Goal: Obtain resource: Obtain resource

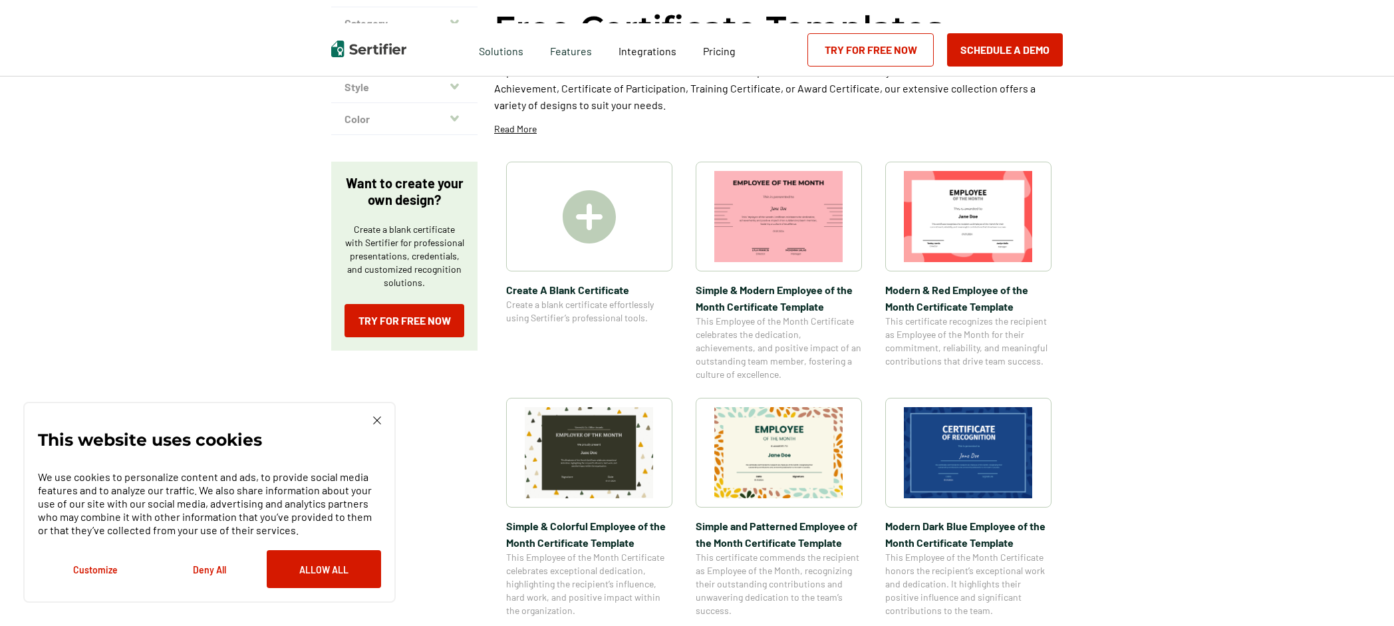
click at [580, 447] on img at bounding box center [589, 452] width 129 height 91
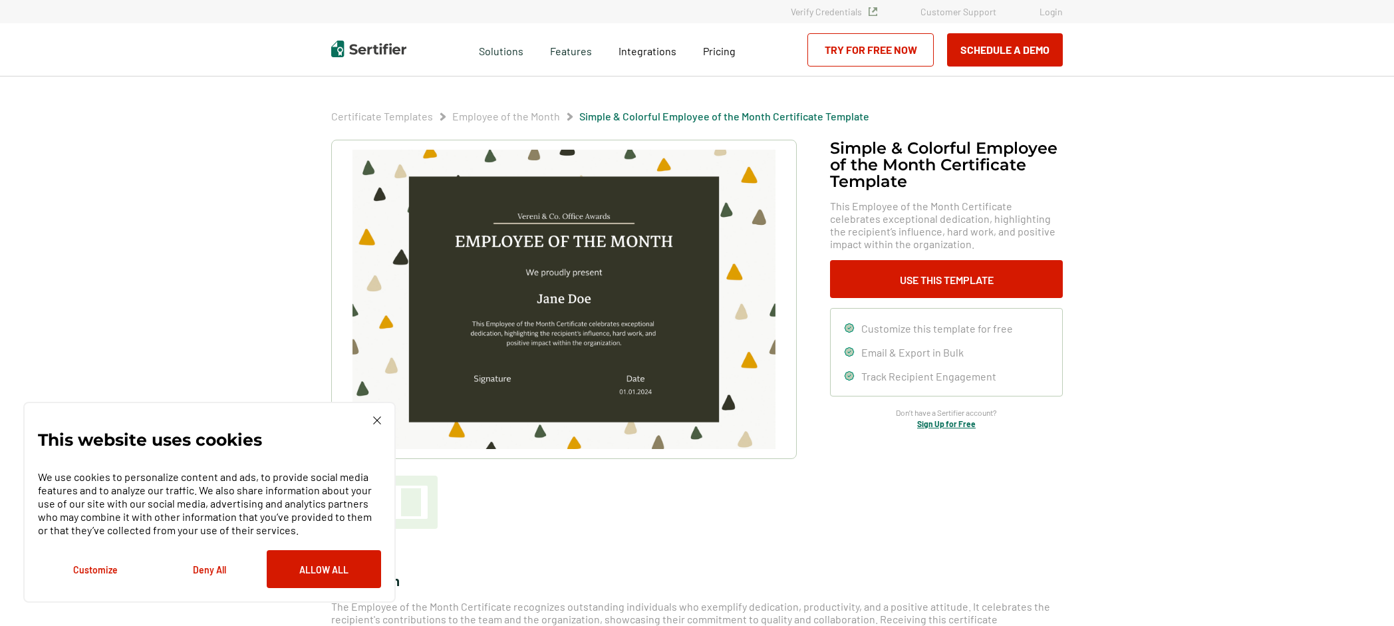
scroll to position [133, 0]
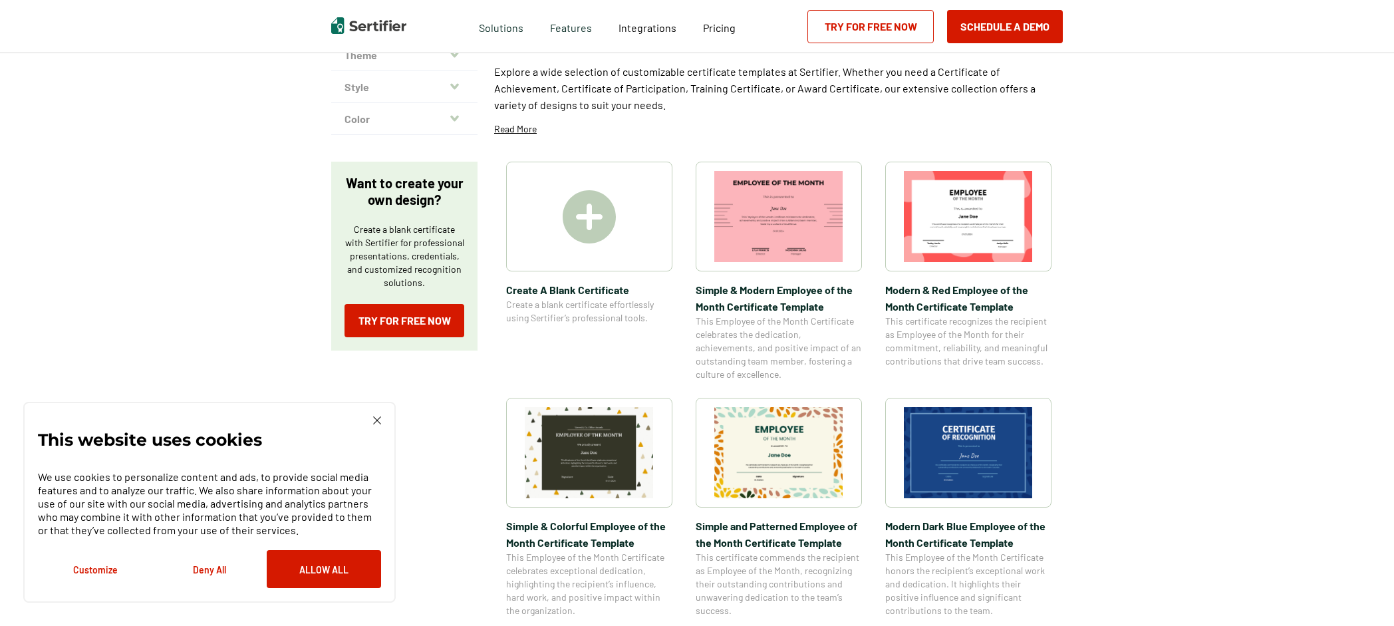
click at [967, 457] on img at bounding box center [968, 452] width 129 height 91
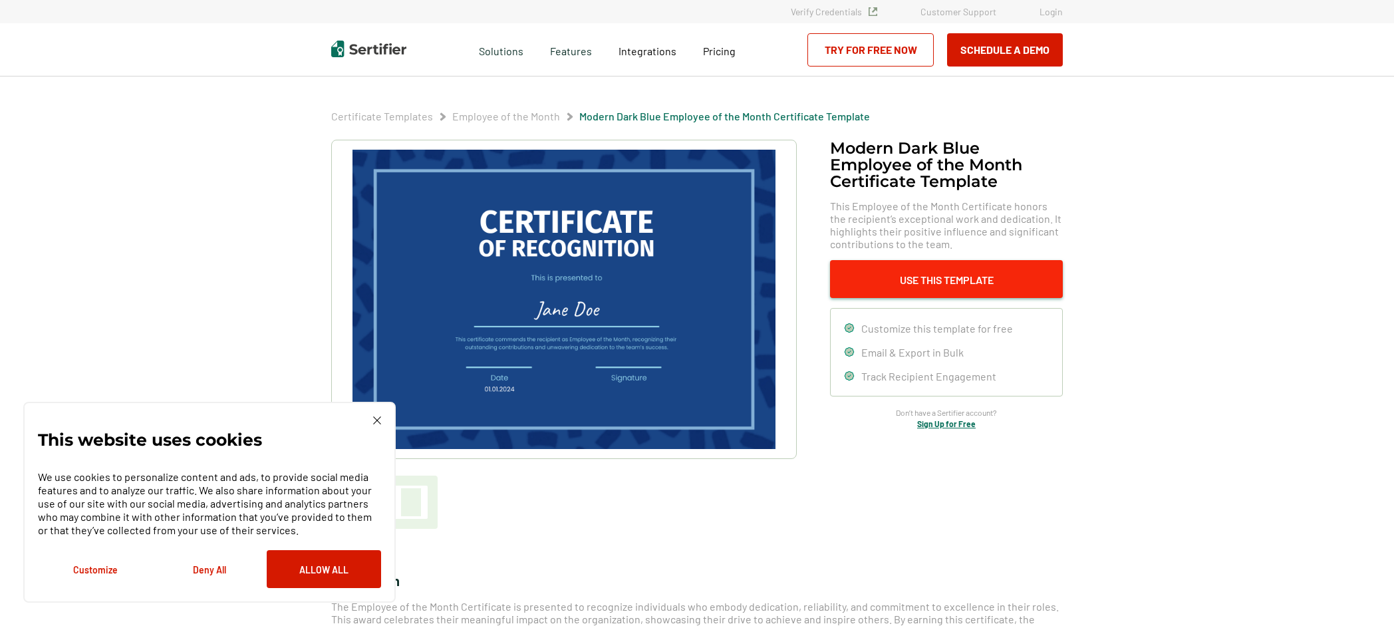
click at [904, 279] on button "Use This Template" at bounding box center [946, 279] width 233 height 38
